Goal: Check status: Check status

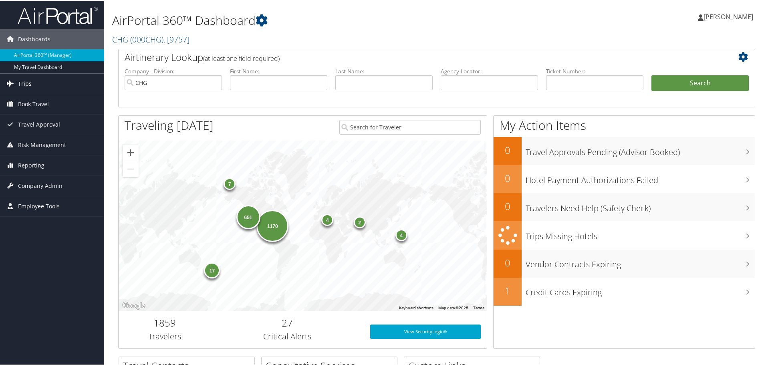
click at [39, 81] on link "Trips" at bounding box center [52, 83] width 104 height 20
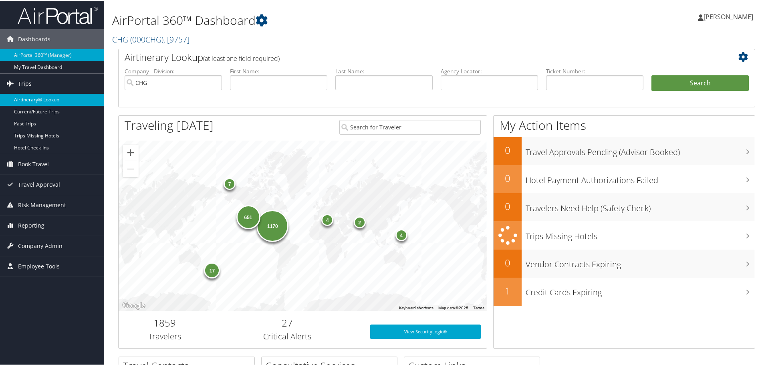
click at [42, 100] on link "Airtinerary® Lookup" at bounding box center [52, 99] width 104 height 12
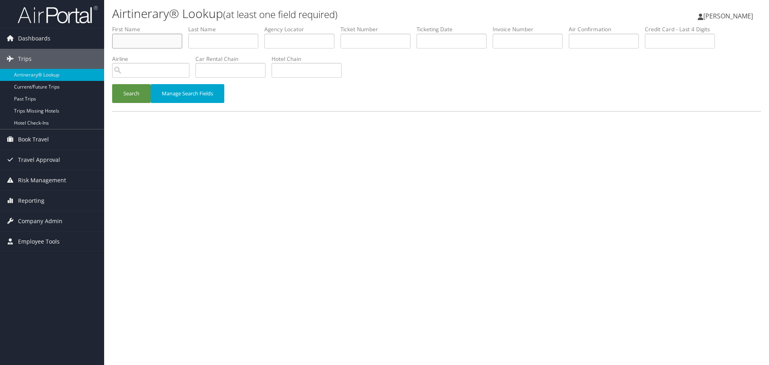
click at [141, 42] on input "text" at bounding box center [147, 41] width 70 height 15
type input "[PERSON_NAME]"
click at [112, 84] on button "Search" at bounding box center [131, 93] width 38 height 19
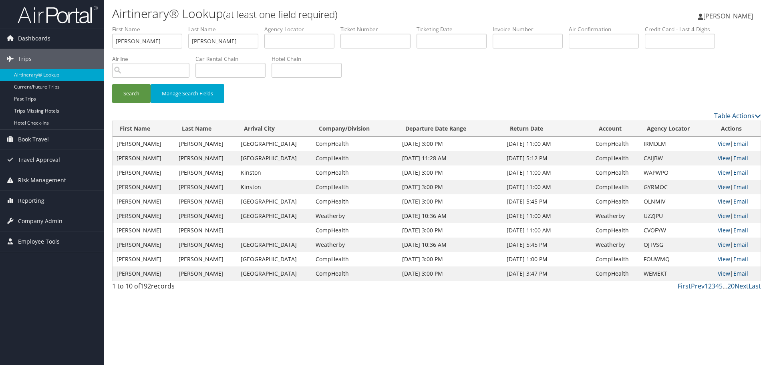
click at [718, 201] on link "View" at bounding box center [723, 201] width 12 height 8
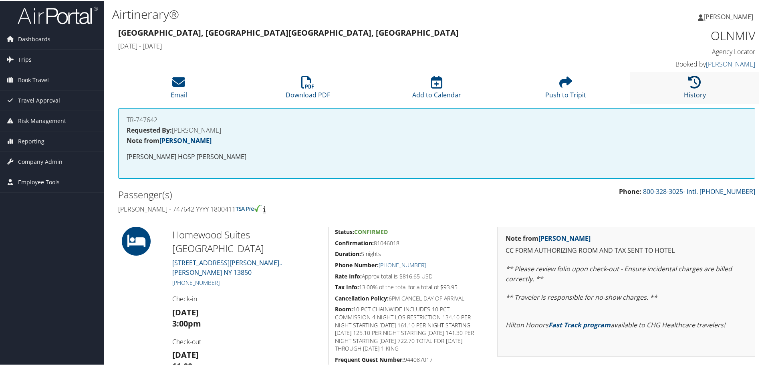
click at [688, 87] on icon at bounding box center [694, 81] width 13 height 13
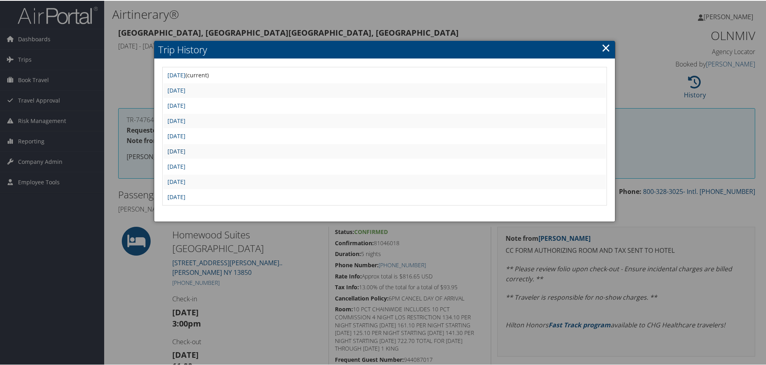
click at [185, 149] on link "Fri Jul 25 12:34:07 MDT 2025" at bounding box center [176, 151] width 18 height 8
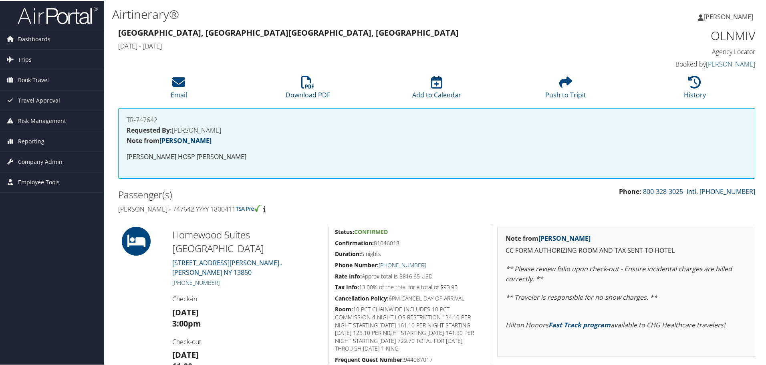
click at [178, 209] on h4 "[PERSON_NAME] - 747642 YYYY 1800411" at bounding box center [274, 208] width 312 height 9
click at [177, 209] on h4 "[PERSON_NAME] - 747642 YYYY 1800411" at bounding box center [274, 208] width 312 height 9
copy h4 "747642"
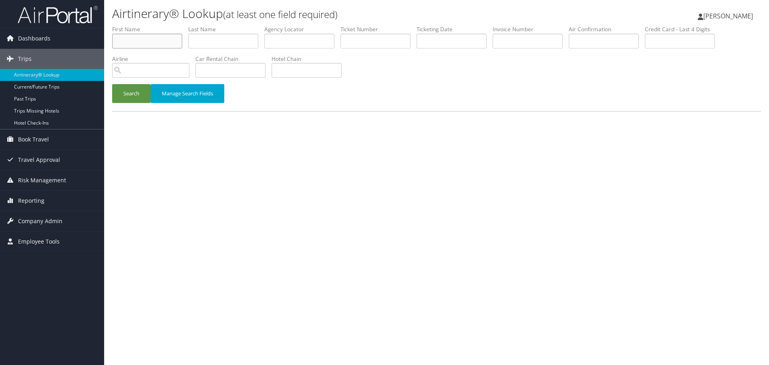
click at [131, 41] on input "text" at bounding box center [147, 41] width 70 height 15
type input "[PERSON_NAME]"
click at [112, 84] on button "Search" at bounding box center [131, 93] width 38 height 19
